Goal: Task Accomplishment & Management: Use online tool/utility

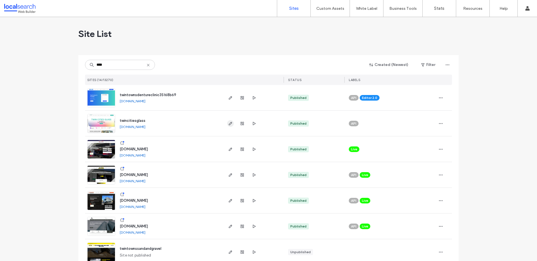
type input "****"
click at [229, 125] on icon "button" at bounding box center [230, 123] width 4 height 4
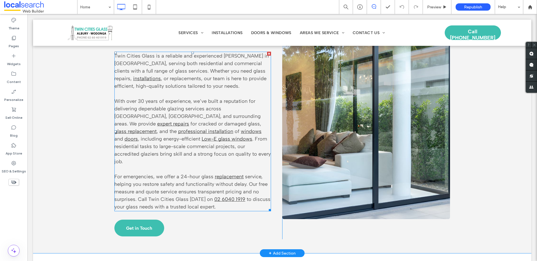
scroll to position [245, 0]
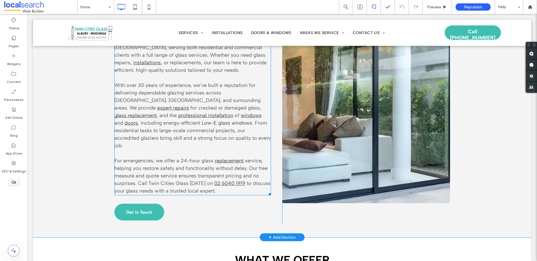
click at [202, 126] on link "Low-E glass windows" at bounding box center [227, 123] width 51 height 6
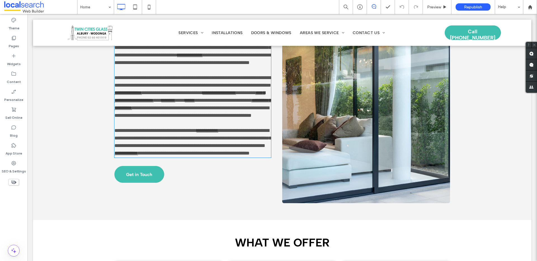
type input "**********"
type input "**"
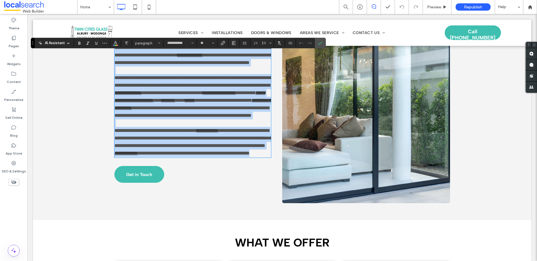
click at [124, 110] on link "**********" at bounding box center [192, 104] width 157 height 13
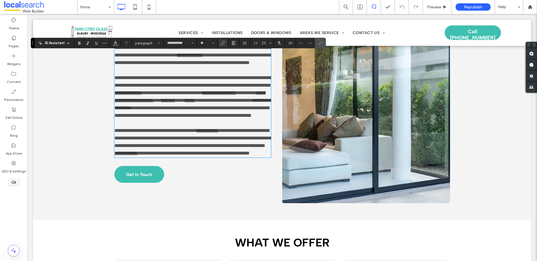
click at [121, 110] on link "**********" at bounding box center [192, 104] width 157 height 13
click at [320, 41] on icon "Confirm" at bounding box center [320, 43] width 4 height 4
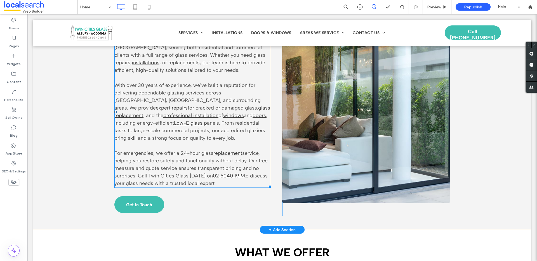
click at [126, 141] on span "anels. From residential tasks to large-scale commercial projects, our accredite…" at bounding box center [189, 130] width 151 height 21
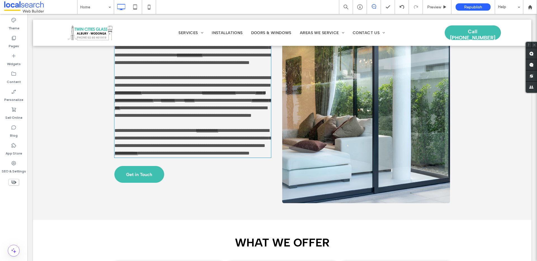
type input "**********"
type input "**"
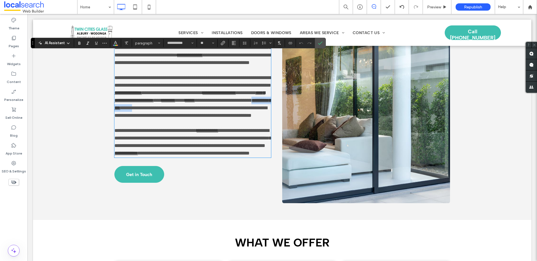
drag, startPoint x: 128, startPoint y: 141, endPoint x: 226, endPoint y: 133, distance: 98.2
click at [226, 119] on p "**********" at bounding box center [192, 96] width 157 height 45
click at [223, 43] on icon "Link" at bounding box center [223, 43] width 4 height 4
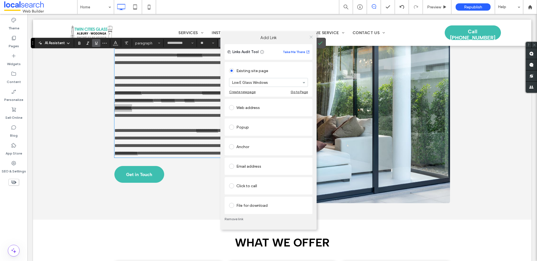
click at [311, 38] on icon at bounding box center [311, 37] width 4 height 4
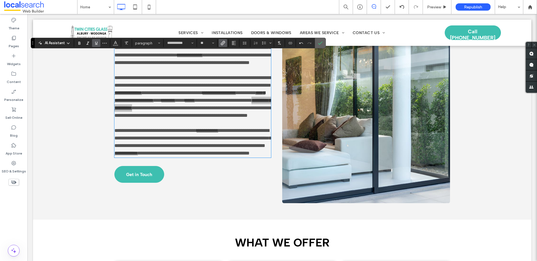
click at [317, 43] on label "Confirm" at bounding box center [320, 43] width 8 height 10
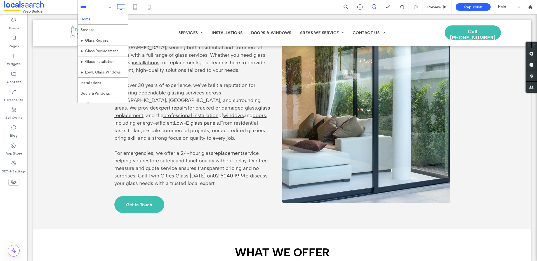
click at [110, 8] on div "Home Services Glass Repairs Glass Replacement Glass Installation Low E Glass Wi…" at bounding box center [95, 7] width 36 height 14
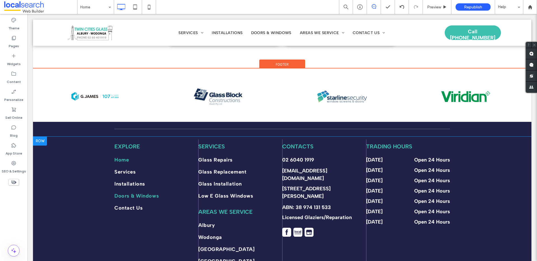
scroll to position [2039, 0]
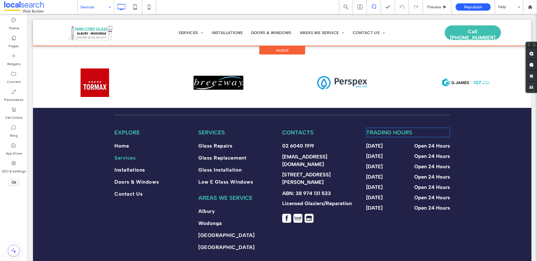
scroll to position [710, 0]
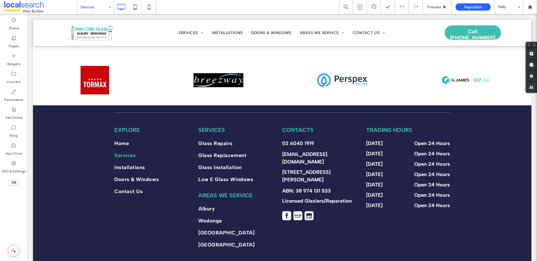
click at [89, 1] on input at bounding box center [94, 7] width 28 height 14
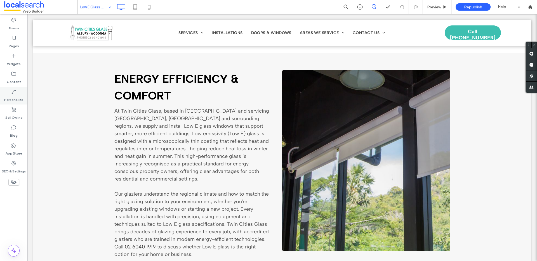
scroll to position [211, 0]
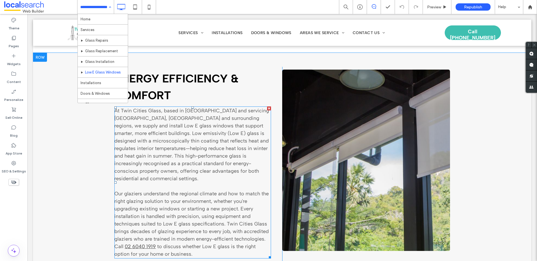
click at [225, 115] on span "At Twin Cities Glass, based in North Albury and servicing Albury, Wodonga and s…" at bounding box center [191, 145] width 155 height 74
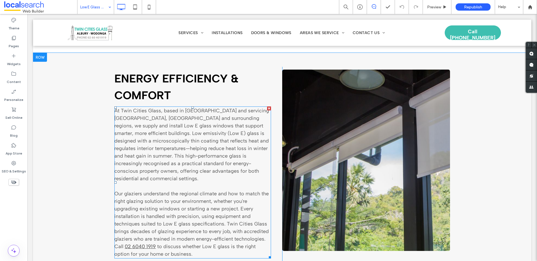
type input "**********"
type input "**"
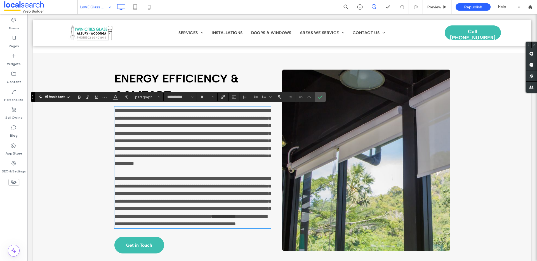
drag, startPoint x: 123, startPoint y: 122, endPoint x: 127, endPoint y: 124, distance: 4.4
click at [123, 122] on p "**********" at bounding box center [192, 137] width 157 height 60
click at [132, 127] on span "**********" at bounding box center [192, 137] width 157 height 58
click at [320, 98] on icon "Confirm" at bounding box center [320, 97] width 4 height 4
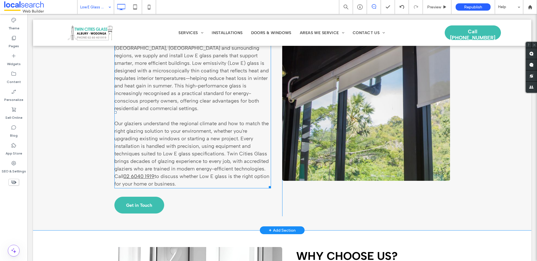
scroll to position [291, 0]
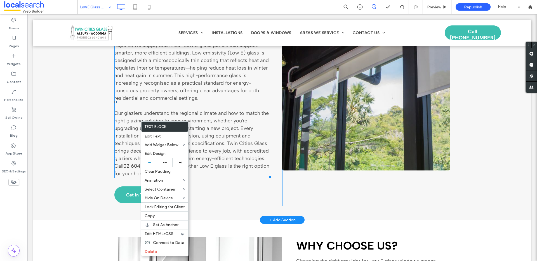
drag, startPoint x: 140, startPoint y: 121, endPoint x: 136, endPoint y: 123, distance: 5.0
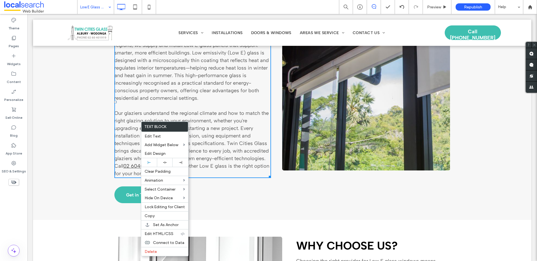
click at [134, 110] on span "Our glaziers understand the regional climate and how to match the right glazing…" at bounding box center [191, 139] width 154 height 59
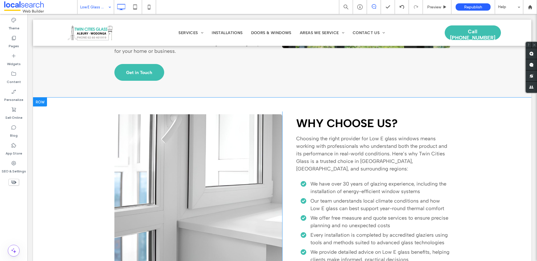
scroll to position [471, 0]
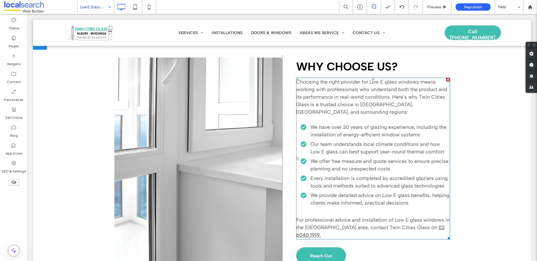
click at [397, 79] on span "Choosing the right provider for Low E glass windows means working with professi…" at bounding box center [371, 97] width 151 height 36
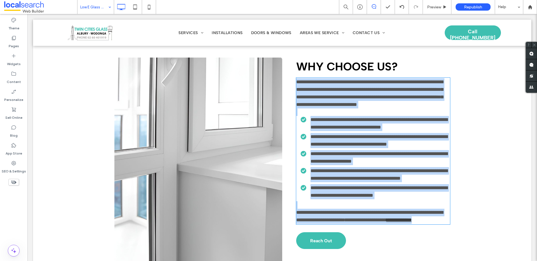
click at [397, 79] on span "**********" at bounding box center [369, 93] width 147 height 28
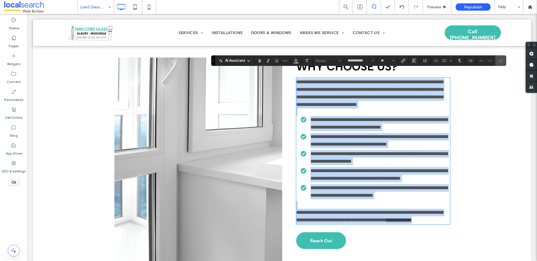
click at [402, 79] on span "**********" at bounding box center [369, 93] width 147 height 28
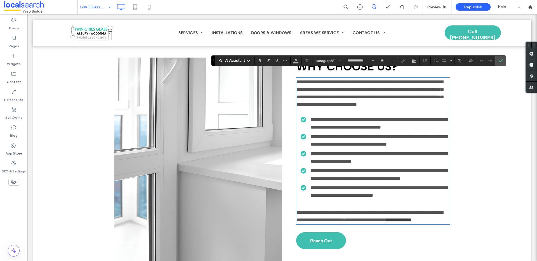
click at [402, 79] on span "**********" at bounding box center [369, 93] width 147 height 28
click at [496, 61] on label "Confirm" at bounding box center [500, 61] width 8 height 10
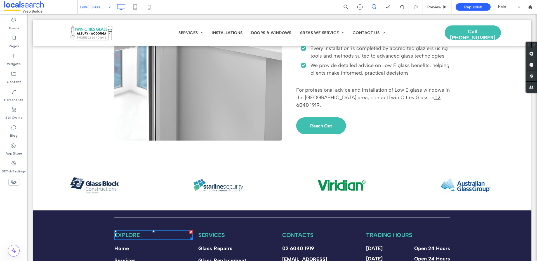
scroll to position [393, 0]
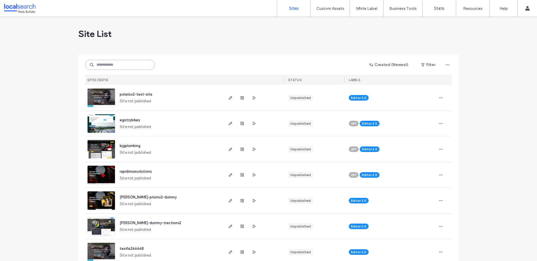
click at [106, 67] on input at bounding box center [120, 65] width 70 height 10
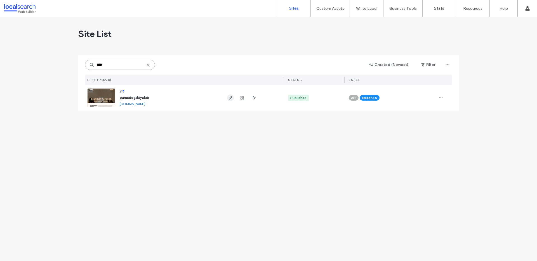
type input "****"
click at [232, 98] on icon "button" at bounding box center [230, 98] width 4 height 4
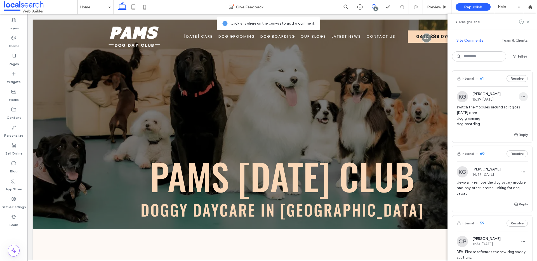
click at [521, 96] on use "button" at bounding box center [523, 96] width 4 height 1
click at [517, 110] on div "Edit" at bounding box center [498, 111] width 50 height 11
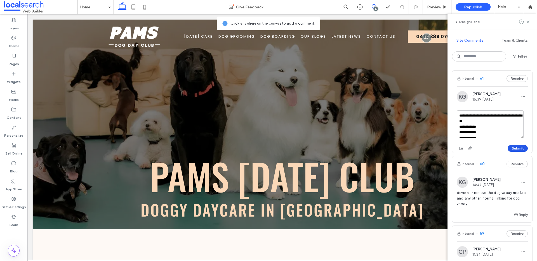
type textarea "**********"
click at [510, 148] on button "Submit" at bounding box center [517, 148] width 20 height 7
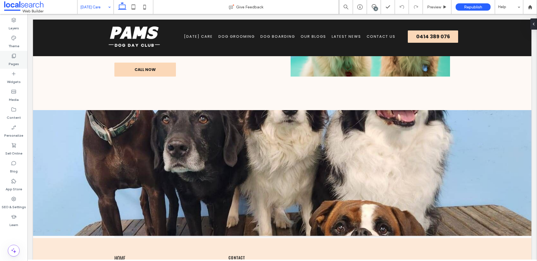
scroll to position [289, 0]
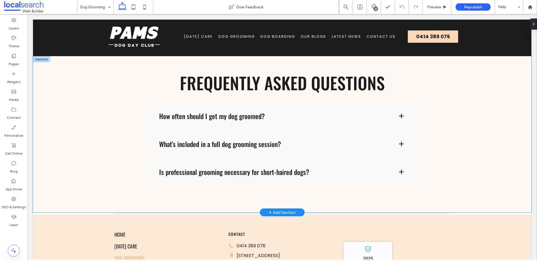
scroll to position [841, 0]
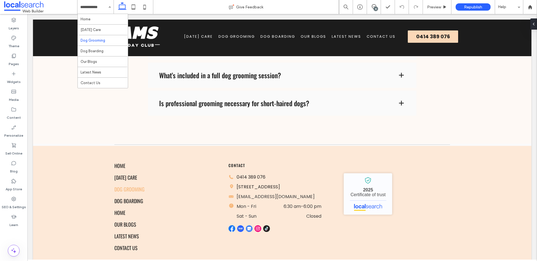
click at [98, 5] on input at bounding box center [94, 7] width 28 height 14
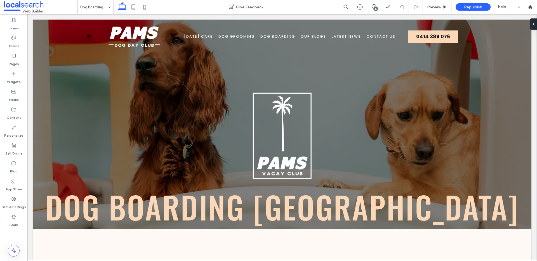
scroll to position [0, 0]
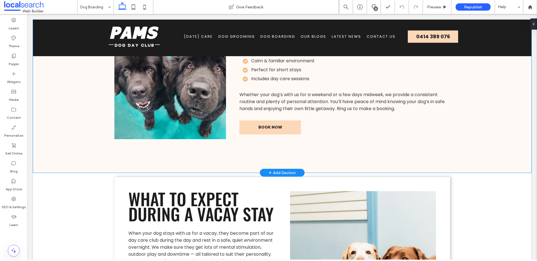
scroll to position [742, 0]
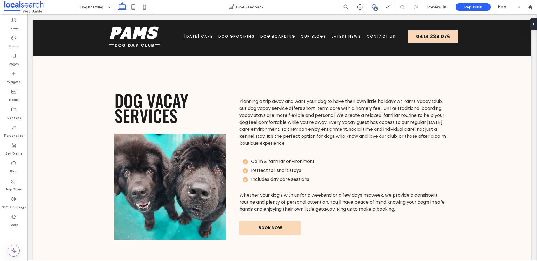
click at [377, 6] on span at bounding box center [374, 6] width 14 height 4
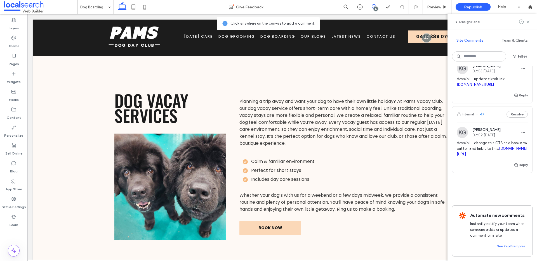
scroll to position [1684, 0]
click at [523, 54] on button "Filter" at bounding box center [519, 56] width 25 height 9
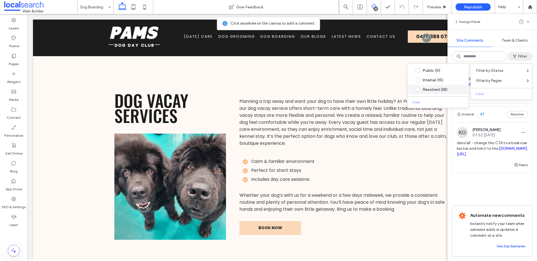
click at [429, 89] on div "Resolved (38)" at bounding box center [441, 89] width 39 height 5
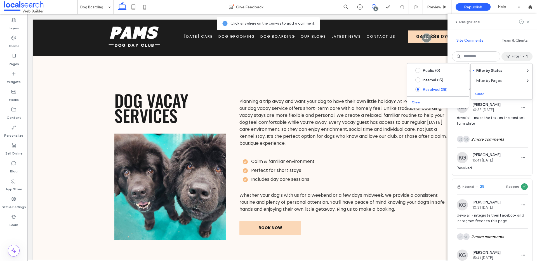
click at [530, 123] on div "this comment is on a hidden element. Internal 46 Reopen KG Katie Gibson 10:09 A…" at bounding box center [491, 163] width 89 height 195
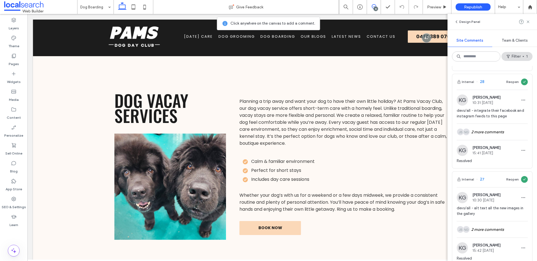
scroll to position [1791, 0]
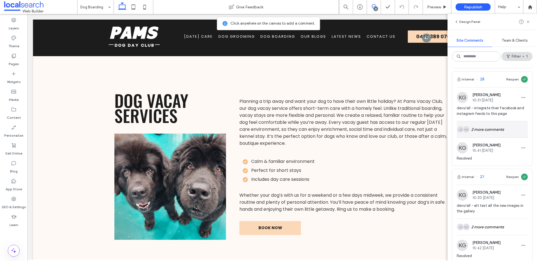
click at [487, 138] on div "NG JB 2 more comments" at bounding box center [492, 129] width 71 height 16
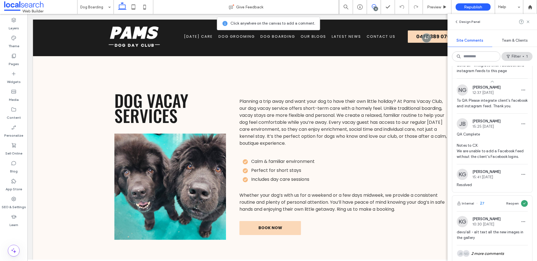
scroll to position [1840, 0]
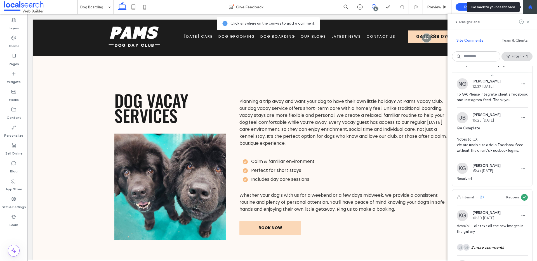
click at [529, 9] on use at bounding box center [530, 7] width 4 height 4
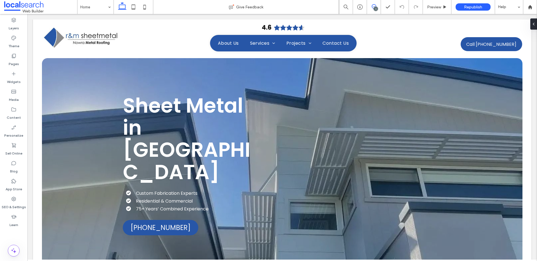
click at [373, 8] on icon at bounding box center [374, 6] width 4 height 4
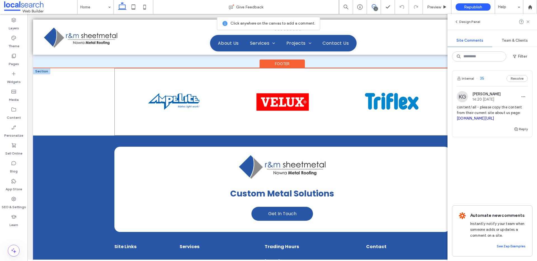
scroll to position [2070, 0]
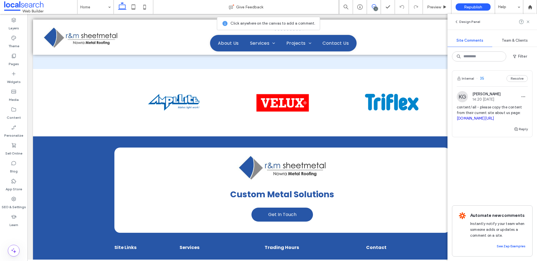
click at [374, 8] on div "1" at bounding box center [376, 9] width 4 height 4
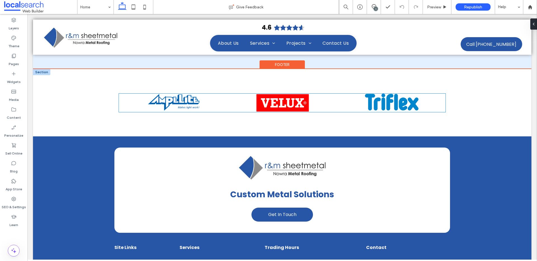
click at [373, 94] on img at bounding box center [391, 102] width 53 height 17
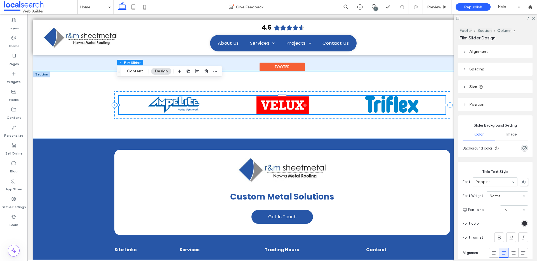
click at [377, 96] on img at bounding box center [391, 104] width 53 height 17
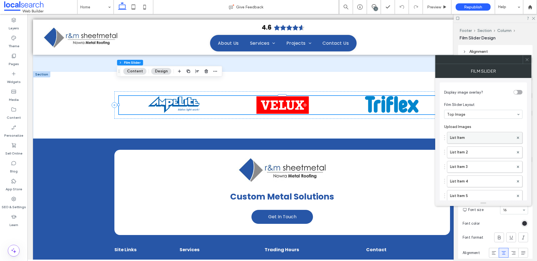
click at [463, 134] on label "List Item" at bounding box center [482, 137] width 64 height 11
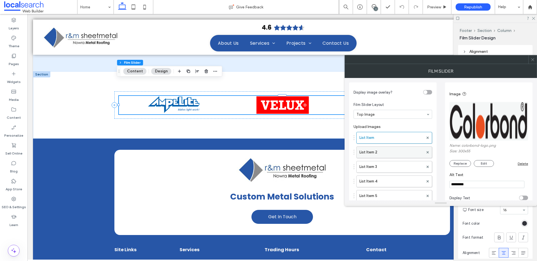
click at [385, 156] on label "List Item 2" at bounding box center [391, 152] width 64 height 11
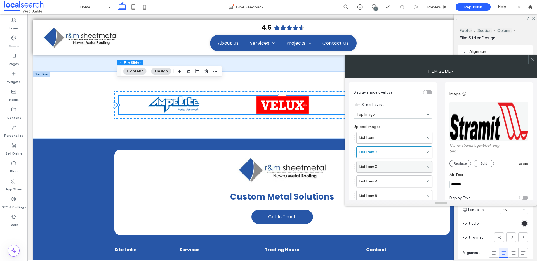
click at [385, 166] on label "List Item 3" at bounding box center [391, 166] width 64 height 11
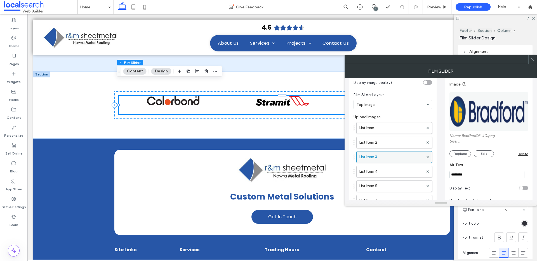
scroll to position [20, 0]
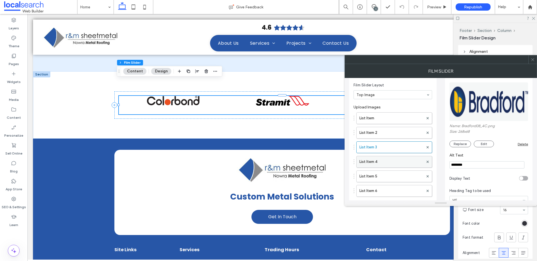
click at [382, 159] on label "List Item 4" at bounding box center [391, 161] width 64 height 11
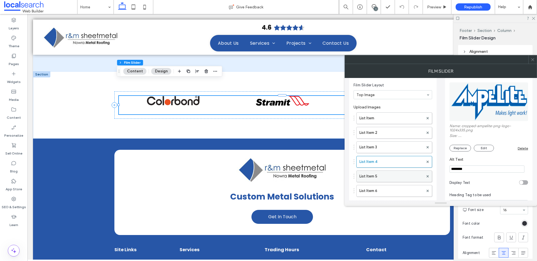
click at [379, 174] on label "List Item 5" at bounding box center [391, 176] width 64 height 11
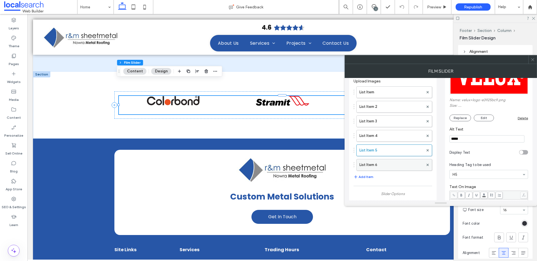
scroll to position [56, 0]
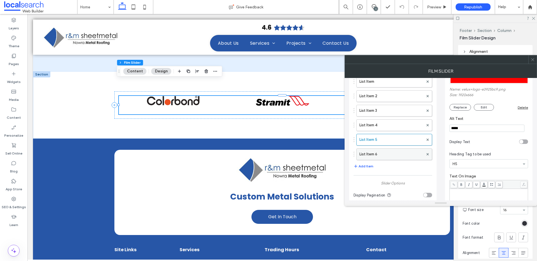
click at [378, 157] on label "List Item 6" at bounding box center [391, 154] width 64 height 11
drag, startPoint x: 464, startPoint y: 130, endPoint x: 444, endPoint y: 126, distance: 19.9
click at [445, 126] on div "Image Name: imgi_3_Triflex_Logo_ohneClaim.png Size: 360x114 Replace Edit Delete…" at bounding box center [489, 141] width 88 height 230
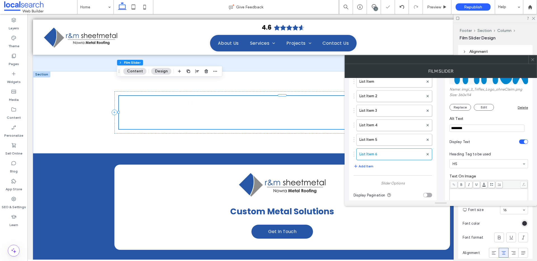
scroll to position [0, 0]
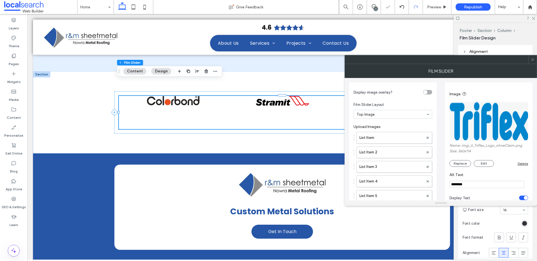
type input "********"
click at [461, 162] on button "Replace" at bounding box center [460, 163] width 22 height 7
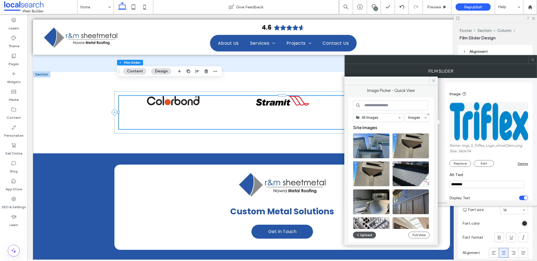
click at [358, 234] on icon "button" at bounding box center [357, 235] width 3 height 4
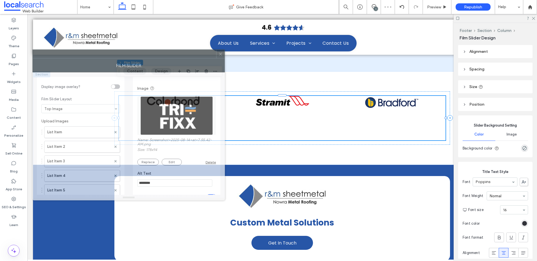
drag, startPoint x: 431, startPoint y: 65, endPoint x: 144, endPoint y: 54, distance: 287.6
click at [144, 58] on div "Film Slider" at bounding box center [128, 65] width 192 height 14
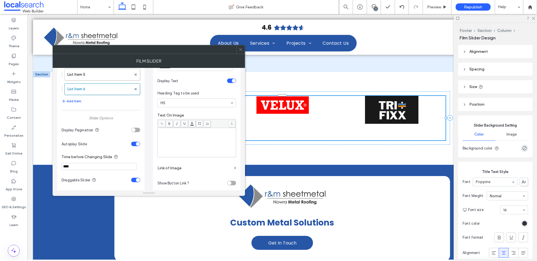
scroll to position [110, 0]
click at [195, 170] on label "Link of Image" at bounding box center [194, 169] width 75 height 10
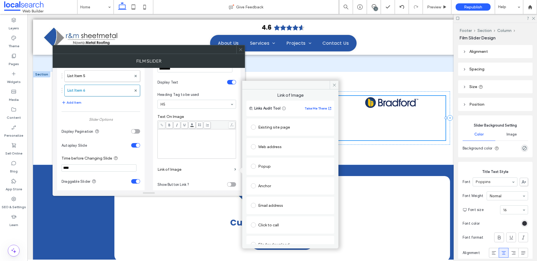
click at [240, 51] on icon at bounding box center [241, 50] width 4 height 4
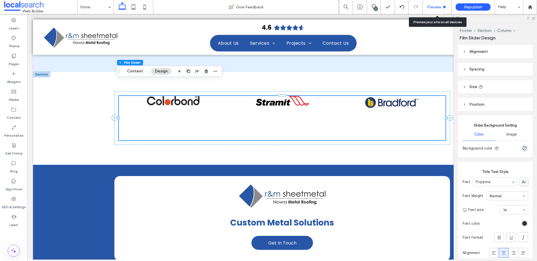
click at [434, 5] on span "Preview" at bounding box center [434, 7] width 14 height 5
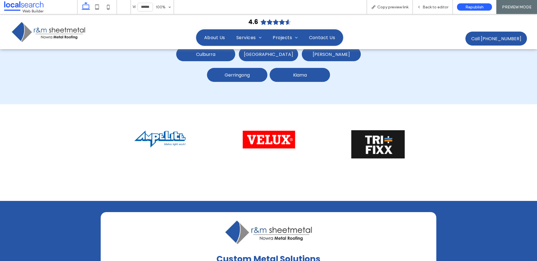
scroll to position [2025, 0]
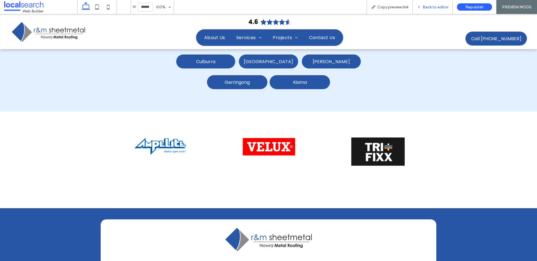
click at [433, 5] on span "Back to editor" at bounding box center [435, 7] width 26 height 5
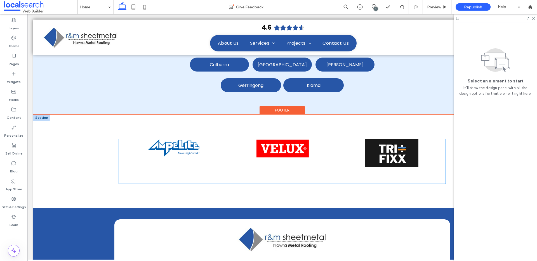
scroll to position [2022, 0]
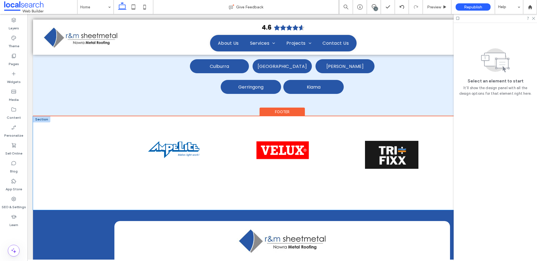
click at [295, 184] on div at bounding box center [282, 162] width 336 height 93
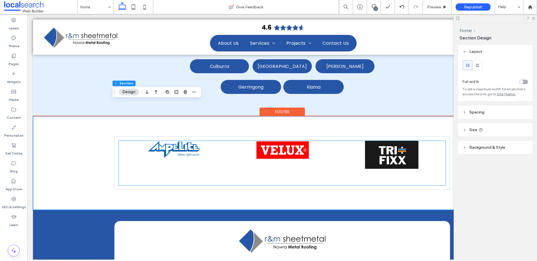
click at [295, 142] on img at bounding box center [282, 150] width 53 height 18
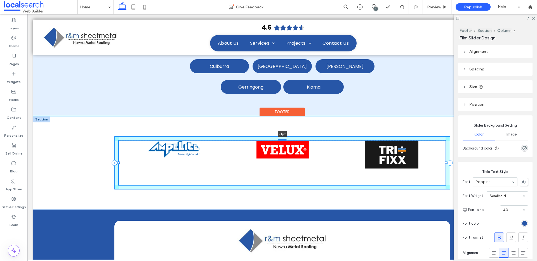
click at [279, 139] on div at bounding box center [282, 140] width 9 height 2
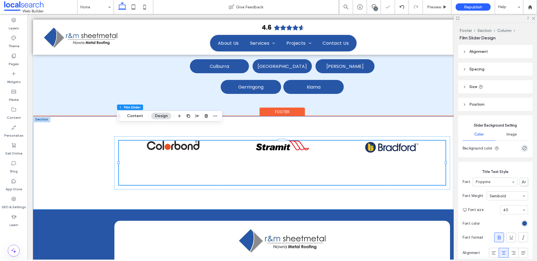
click at [268, 184] on div "-1px" at bounding box center [282, 162] width 336 height 93
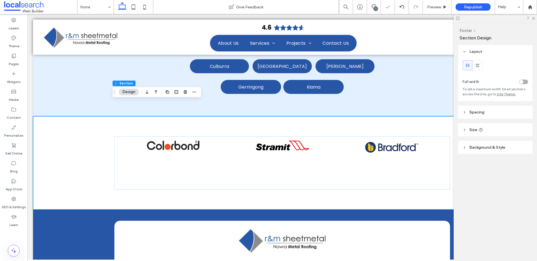
click at [499, 112] on header "Spacing" at bounding box center [495, 112] width 74 height 13
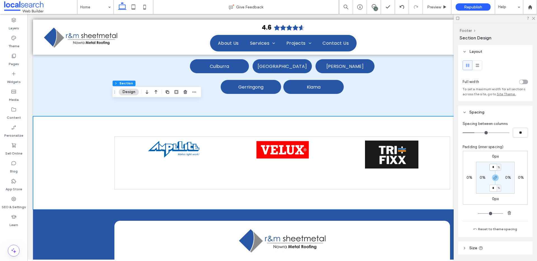
click at [493, 168] on input "*" at bounding box center [492, 167] width 7 height 7
type input "*"
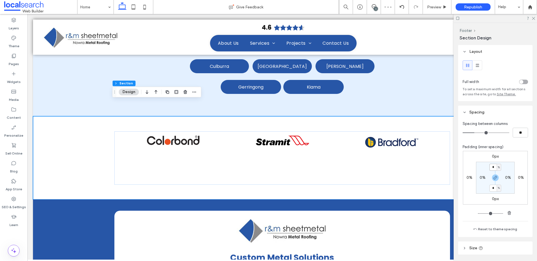
type input "*"
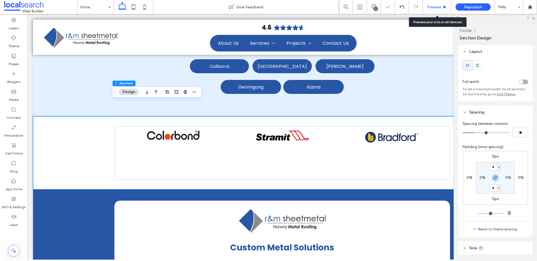
click at [439, 5] on span "Preview" at bounding box center [434, 7] width 14 height 5
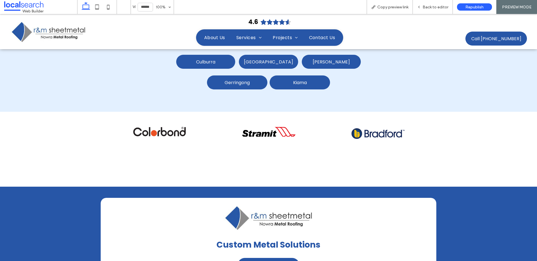
click at [439, 5] on span "Back to editor" at bounding box center [435, 7] width 26 height 5
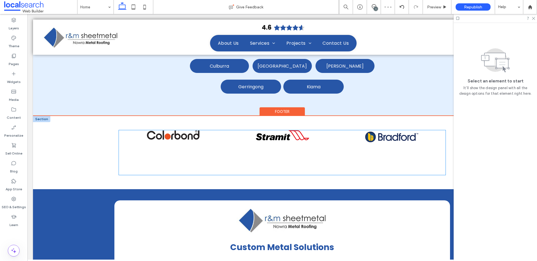
scroll to position [2022, 0]
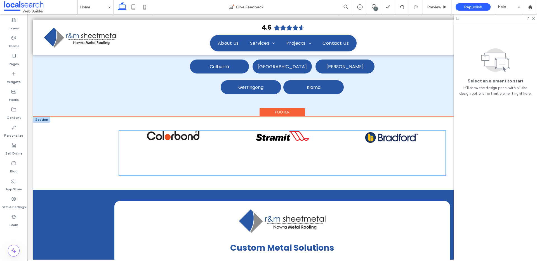
click at [219, 131] on div at bounding box center [446, 153] width 1309 height 45
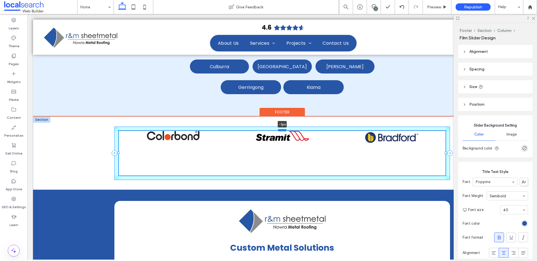
click at [278, 129] on div at bounding box center [282, 130] width 9 height 2
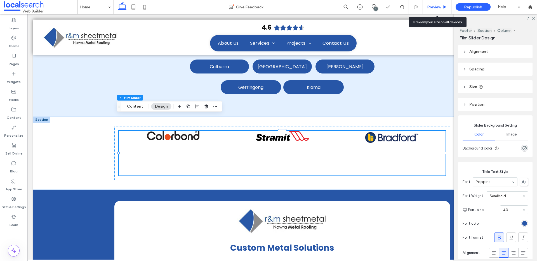
click at [427, 8] on span "Preview" at bounding box center [434, 7] width 14 height 5
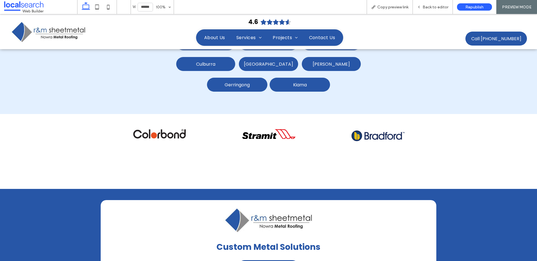
scroll to position [2024, 0]
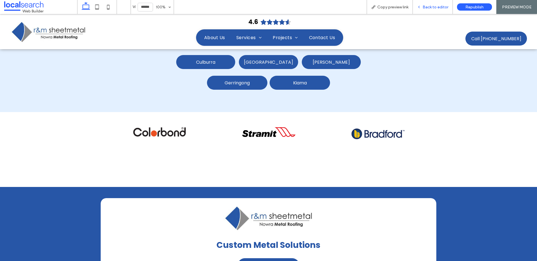
click at [436, 5] on span "Back to editor" at bounding box center [435, 7] width 26 height 5
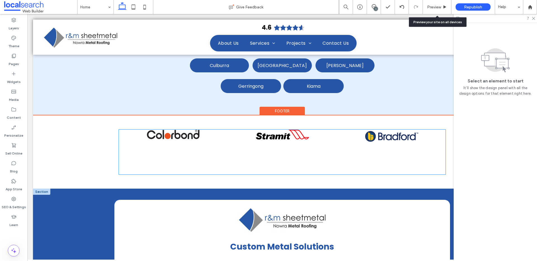
scroll to position [2022, 0]
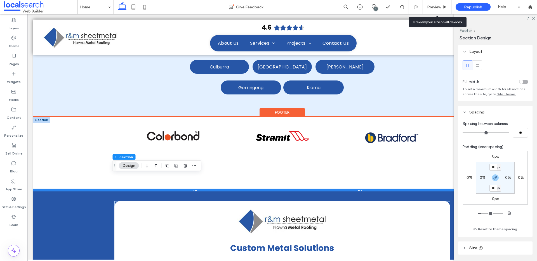
click at [231, 189] on div at bounding box center [280, 190] width 494 height 3
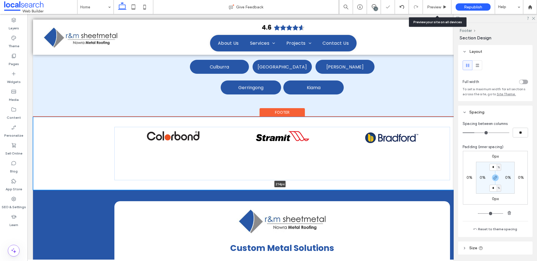
drag, startPoint x: 231, startPoint y: 173, endPoint x: 233, endPoint y: 160, distance: 13.4
click at [233, 160] on div "214px Section" at bounding box center [282, 153] width 498 height 73
type input "***"
click at [232, 163] on div at bounding box center [282, 153] width 336 height 53
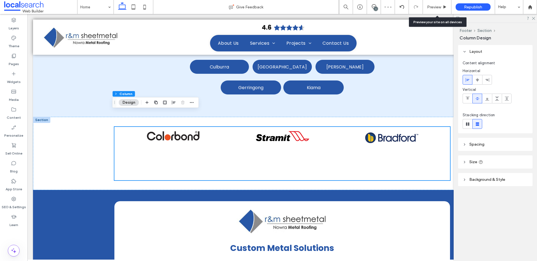
click at [484, 145] on header "Spacing" at bounding box center [495, 144] width 74 height 13
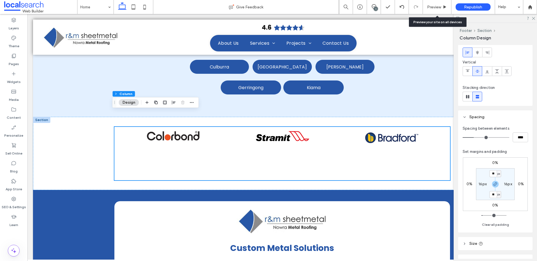
scroll to position [28, 0]
click at [494, 174] on input "**" at bounding box center [492, 173] width 7 height 7
type input "**"
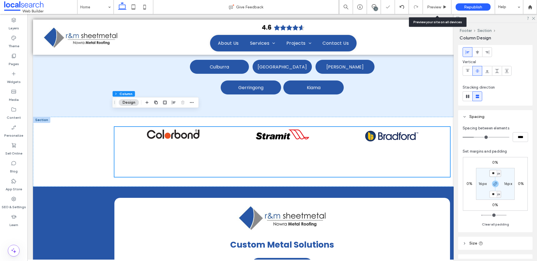
drag, startPoint x: 494, startPoint y: 174, endPoint x: 489, endPoint y: 171, distance: 6.0
click at [490, 173] on input "**" at bounding box center [492, 173] width 7 height 7
type input "*"
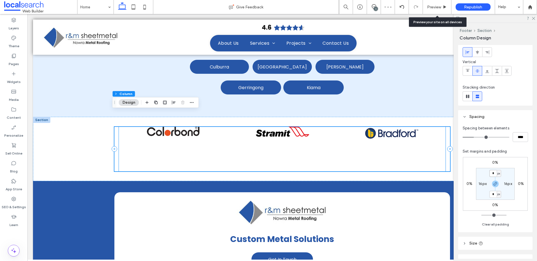
click at [279, 154] on div at bounding box center [446, 149] width 1309 height 45
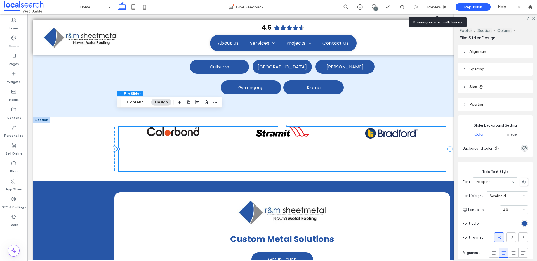
click at [512, 70] on header "Spacing" at bounding box center [495, 69] width 74 height 13
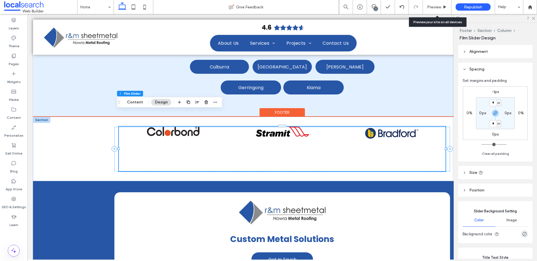
click at [290, 150] on div at bounding box center [446, 149] width 1309 height 45
click at [289, 127] on div at bounding box center [446, 149] width 1309 height 45
click at [303, 136] on div at bounding box center [446, 149] width 1309 height 45
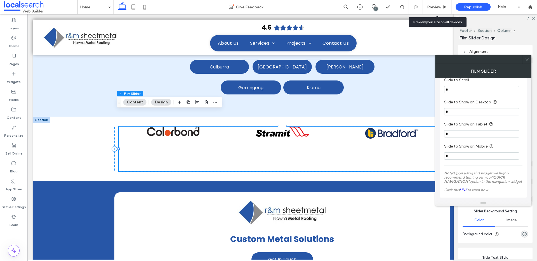
scroll to position [277, 0]
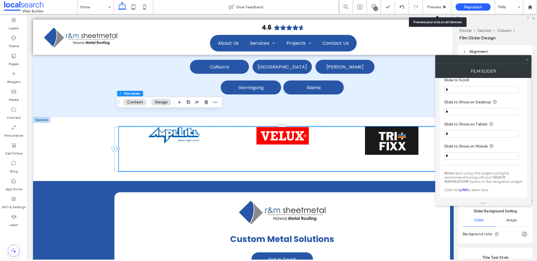
click at [529, 61] on icon at bounding box center [527, 60] width 4 height 4
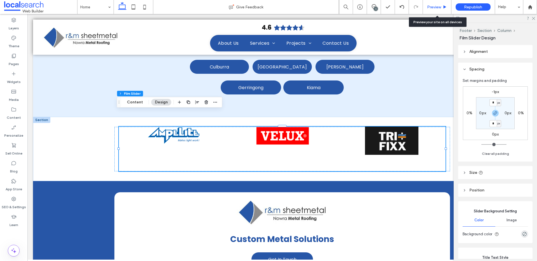
click at [436, 8] on span "Preview" at bounding box center [434, 7] width 14 height 5
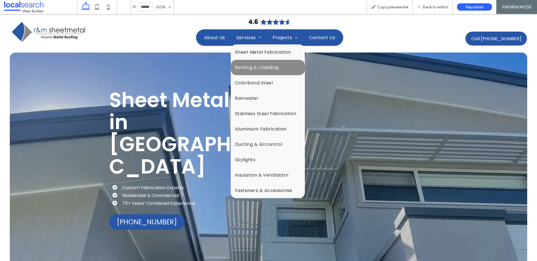
click at [249, 69] on span "Roofing & Cladding" at bounding box center [257, 67] width 44 height 7
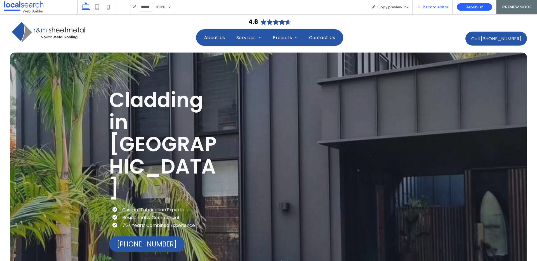
click at [433, 7] on span "Back to editor" at bounding box center [435, 7] width 26 height 5
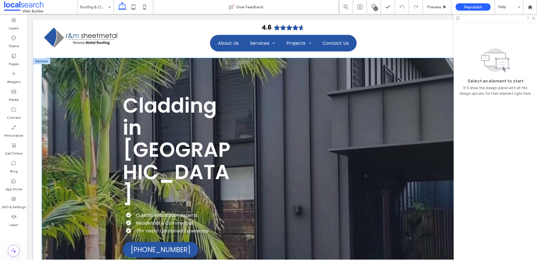
click at [62, 126] on div "Cladding in [GEOGRAPHIC_DATA] Custom Fabrication Experts Residential & Commerci…" at bounding box center [282, 176] width 480 height 236
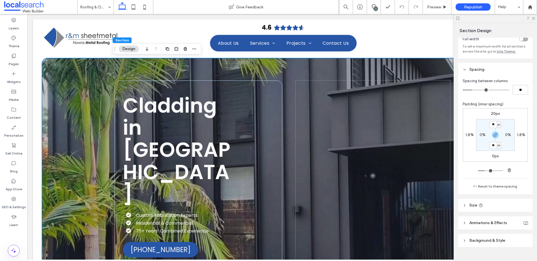
scroll to position [46, 0]
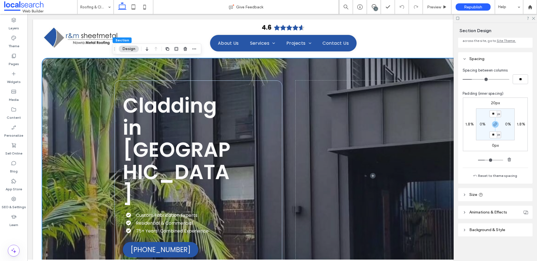
click at [491, 235] on header "Background & Style" at bounding box center [495, 229] width 74 height 13
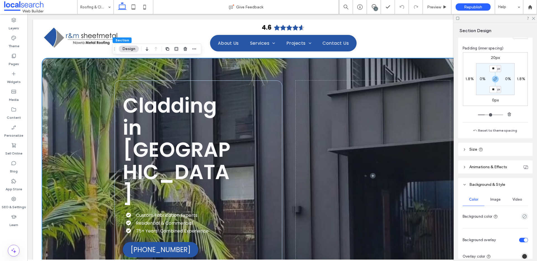
click at [491, 195] on div "Image" at bounding box center [495, 199] width 22 height 12
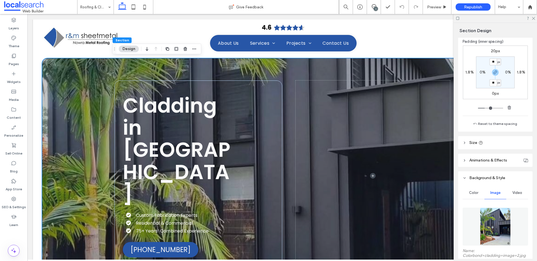
scroll to position [190, 0]
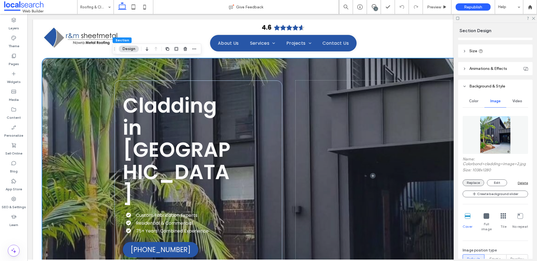
click at [481, 186] on button "Replace" at bounding box center [473, 183] width 22 height 7
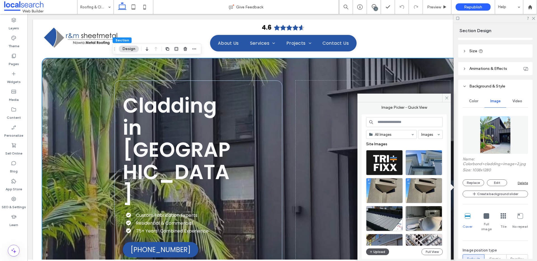
click at [378, 254] on button "Upload" at bounding box center [377, 252] width 23 height 7
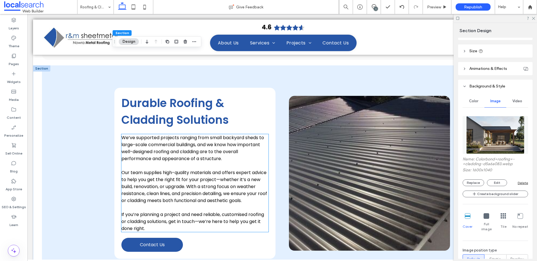
scroll to position [523, 0]
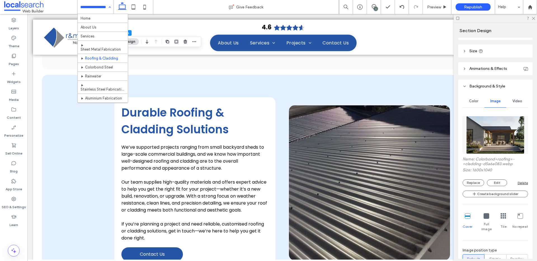
click at [106, 8] on div "Home About Us Services Sheet Metal Fabrication Roofing & Cladding Colorbond Ste…" at bounding box center [95, 7] width 36 height 14
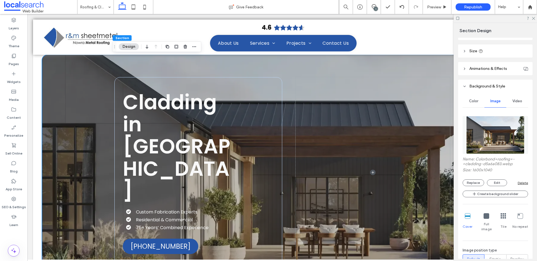
scroll to position [2, 0]
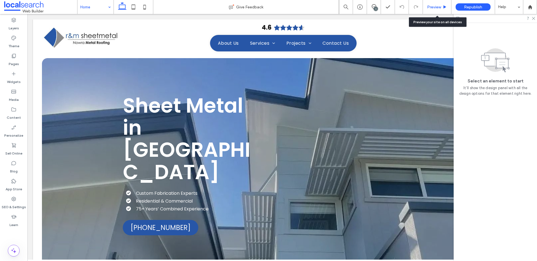
click at [440, 7] on span "Preview" at bounding box center [434, 7] width 14 height 5
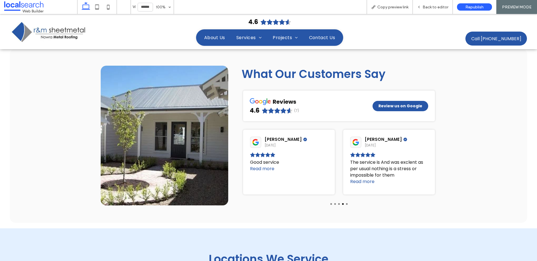
scroll to position [1903, 0]
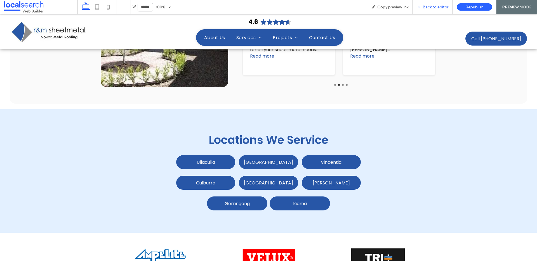
click at [424, 6] on span "Back to editor" at bounding box center [435, 7] width 26 height 5
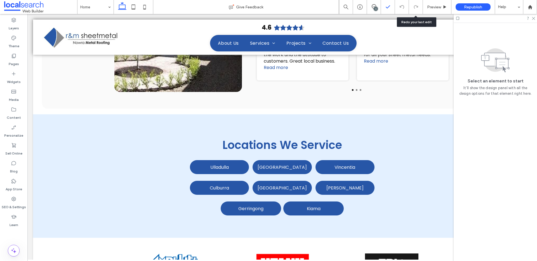
scroll to position [1899, 0]
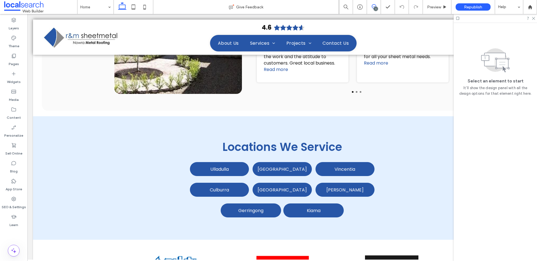
click at [373, 7] on icon at bounding box center [374, 6] width 4 height 4
